Goal: Find specific page/section: Find specific page/section

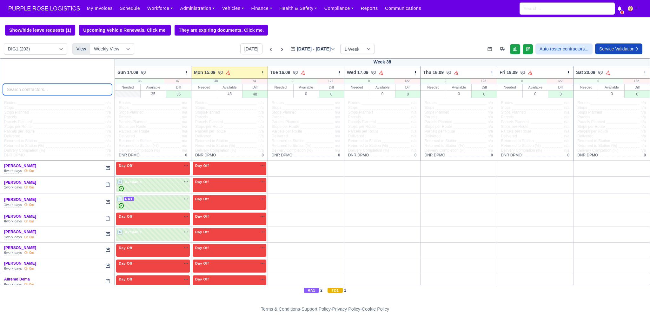
click at [33, 93] on input "search" at bounding box center [57, 89] width 109 height 11
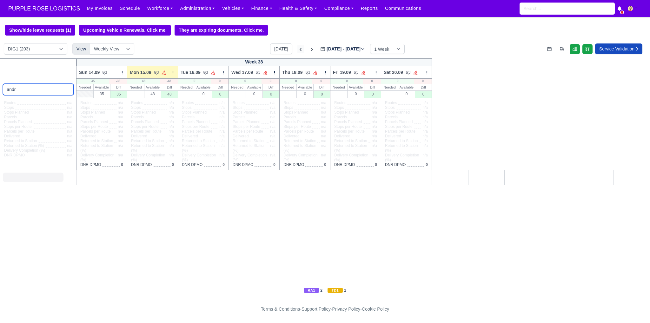
type input "andr"
click at [297, 50] on icon at bounding box center [300, 49] width 6 height 6
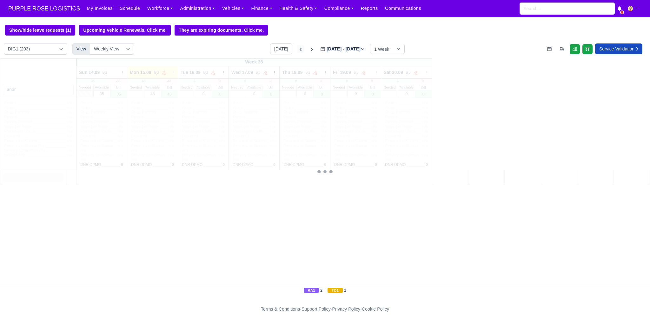
type input "2025-09-08"
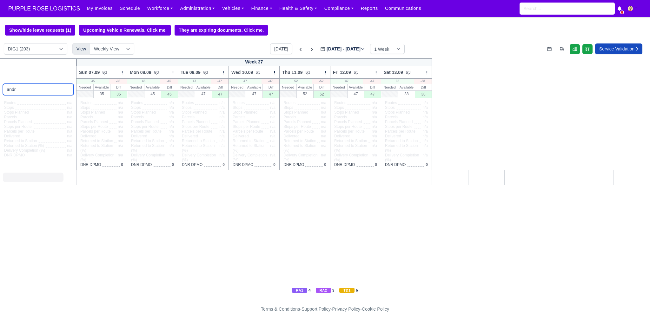
click at [30, 92] on input "andr" at bounding box center [38, 89] width 71 height 11
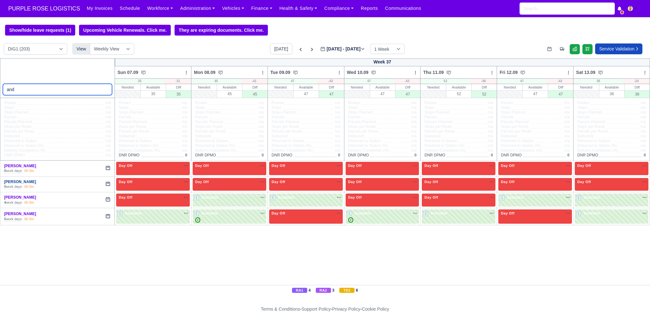
type input "and"
click at [25, 182] on link "[PERSON_NAME]" at bounding box center [20, 182] width 32 height 4
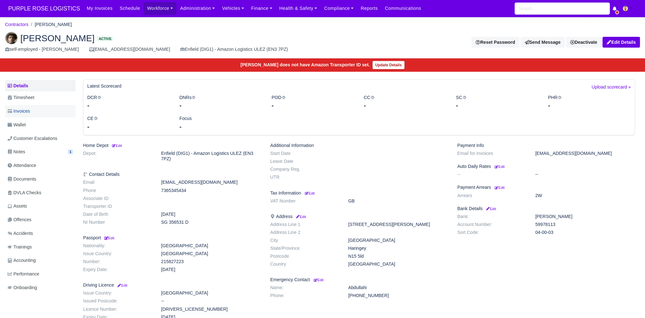
click at [29, 113] on span "Invoices" at bounding box center [19, 111] width 22 height 7
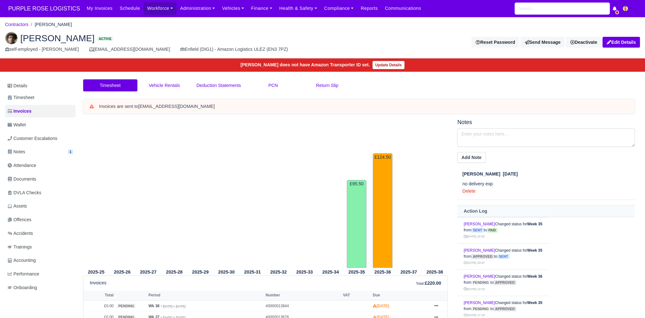
scroll to position [69, 0]
